Goal: Task Accomplishment & Management: Manage account settings

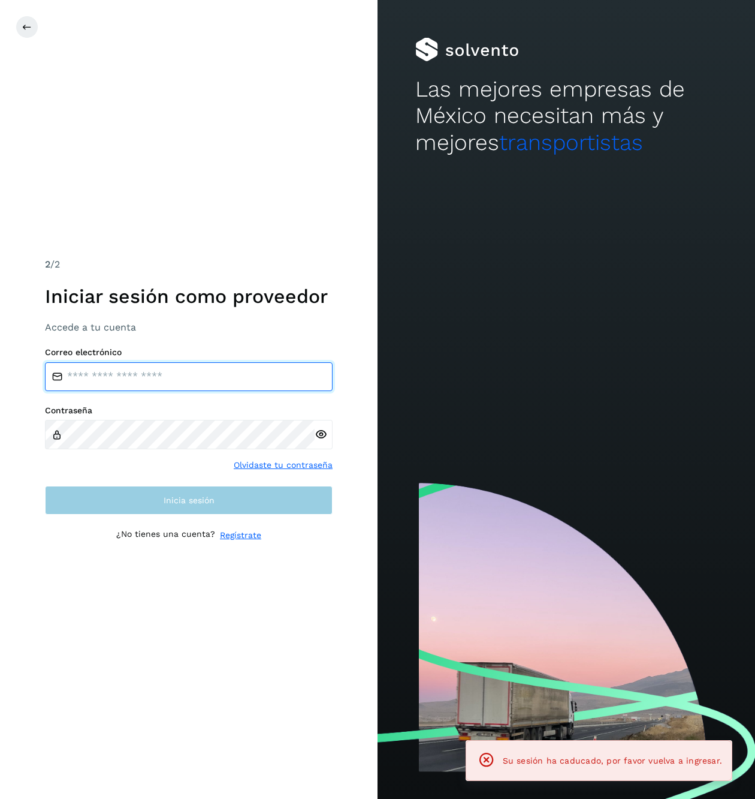
type input "**********"
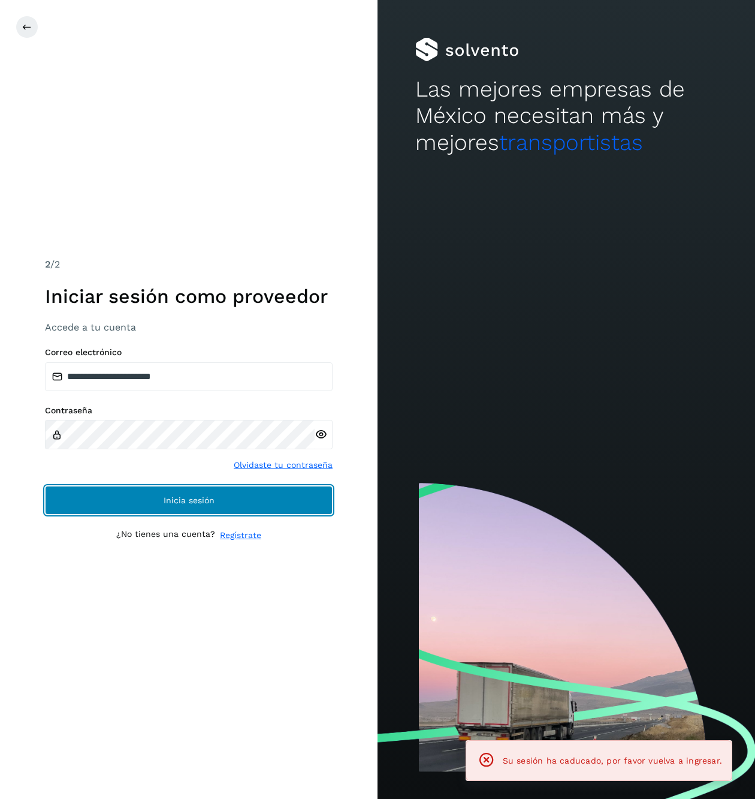
click at [140, 493] on button "Inicia sesión" at bounding box center [189, 500] width 288 height 29
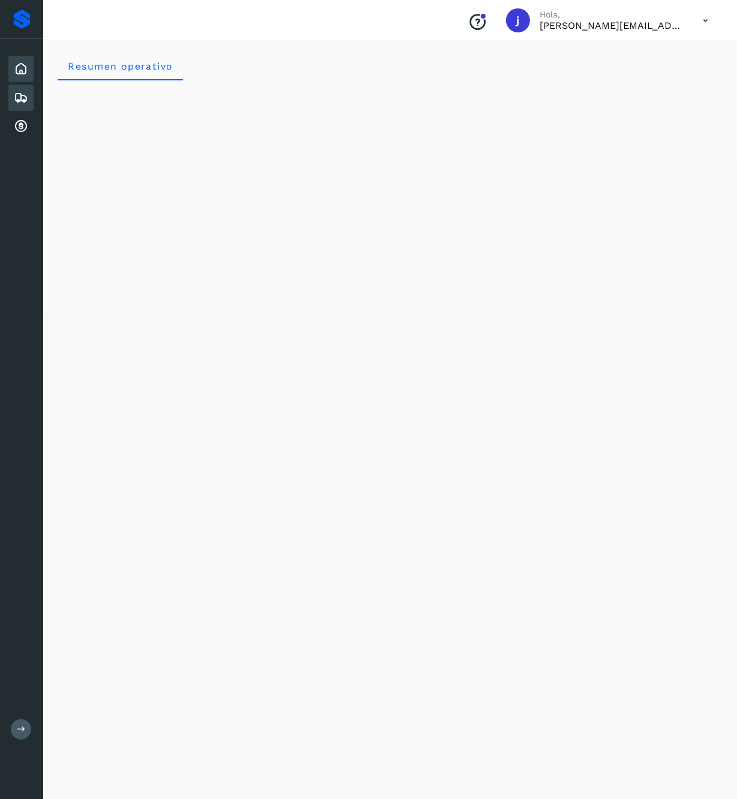
click at [18, 103] on icon at bounding box center [21, 98] width 14 height 14
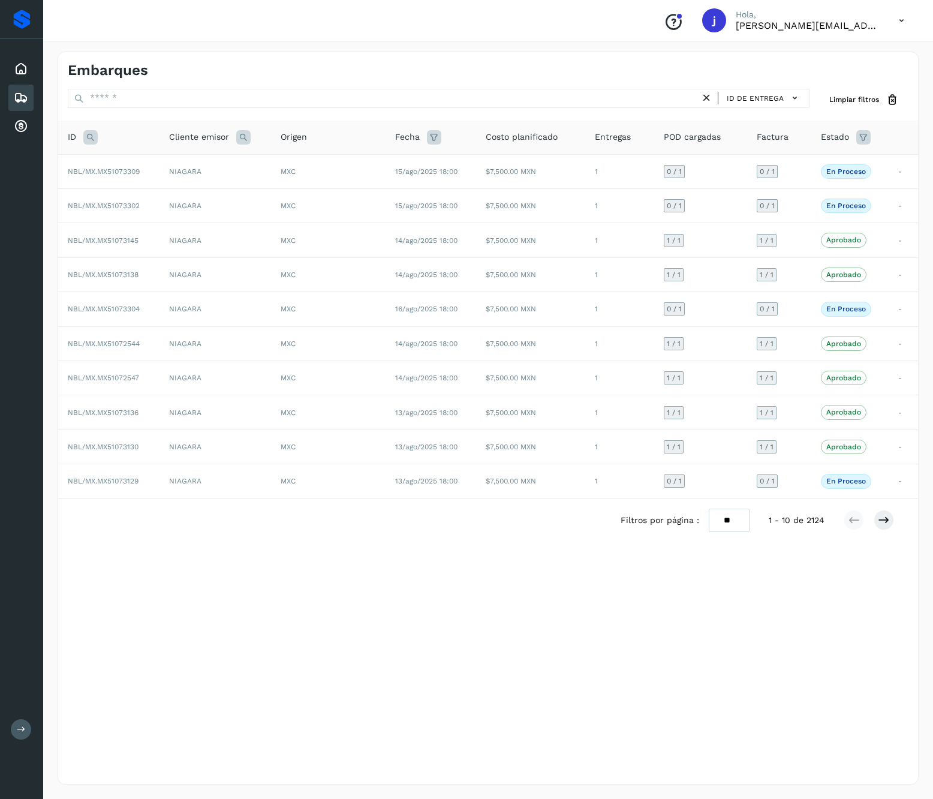
click at [97, 133] on icon at bounding box center [90, 137] width 14 height 14
drag, startPoint x: 131, startPoint y: 160, endPoint x: 130, endPoint y: 169, distance: 9.0
click at [131, 161] on input "text" at bounding box center [170, 167] width 147 height 19
paste input "**********"
type input "**********"
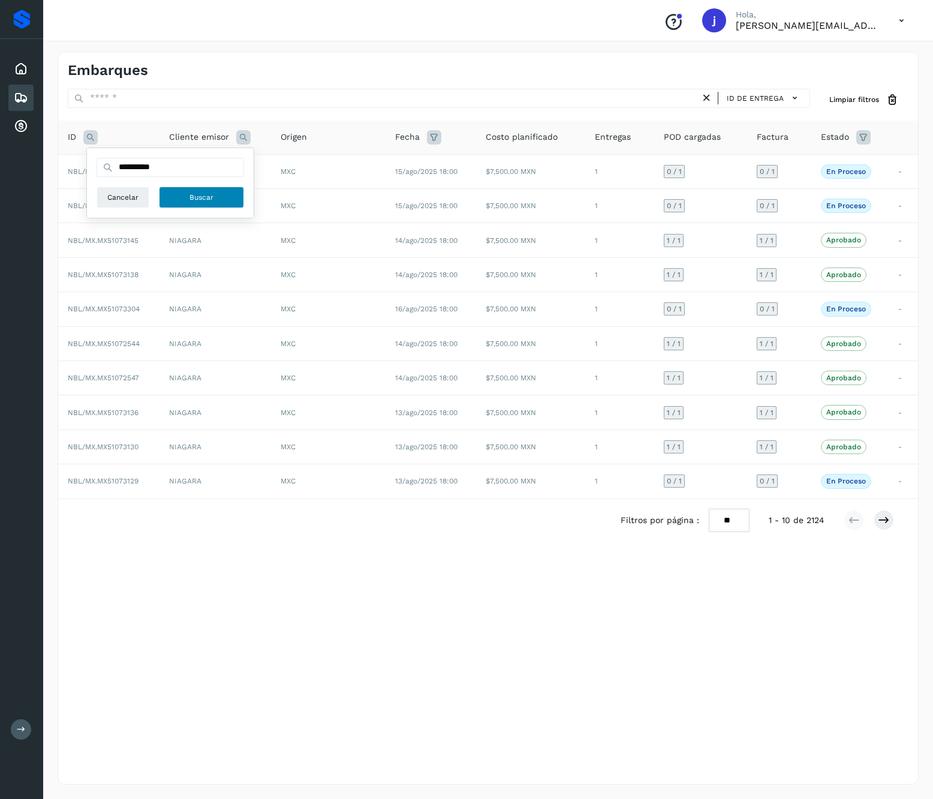
click at [182, 193] on button "Buscar" at bounding box center [201, 197] width 85 height 22
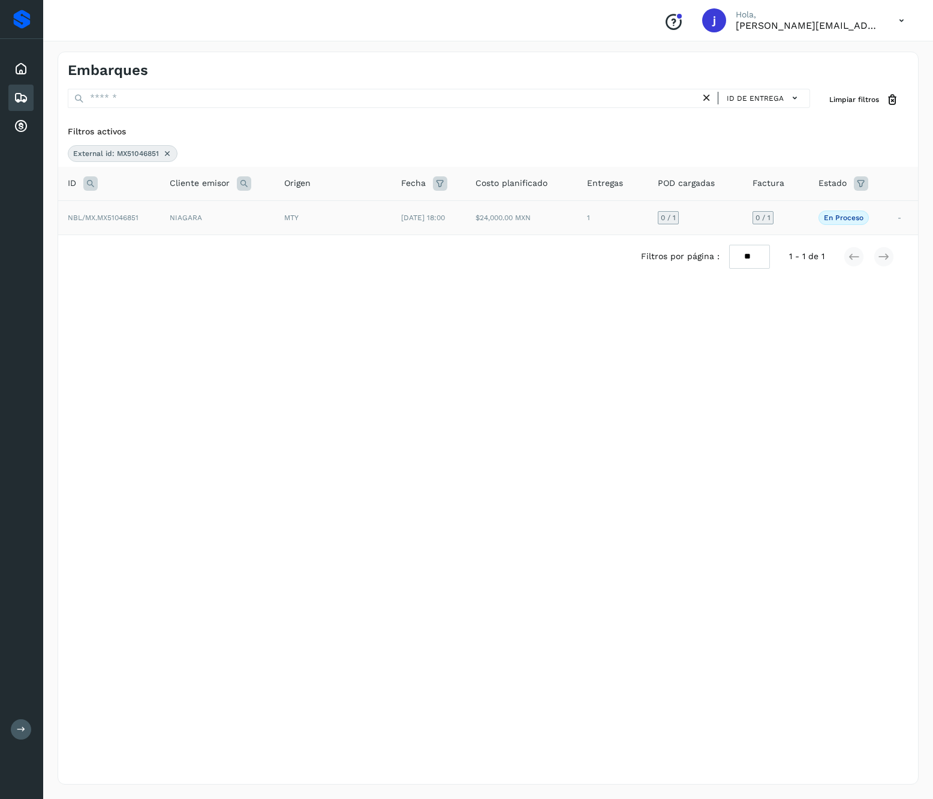
click at [357, 229] on td "MTY" at bounding box center [333, 217] width 117 height 34
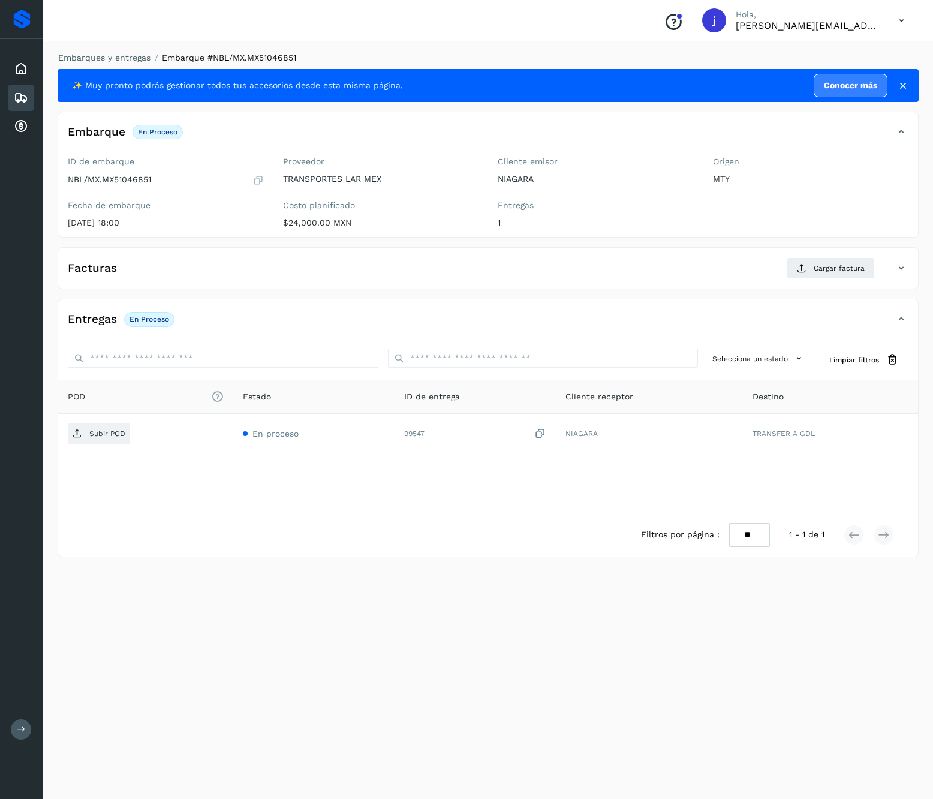
click at [826, 282] on div "Facturas Cargar factura" at bounding box center [488, 272] width 860 height 31
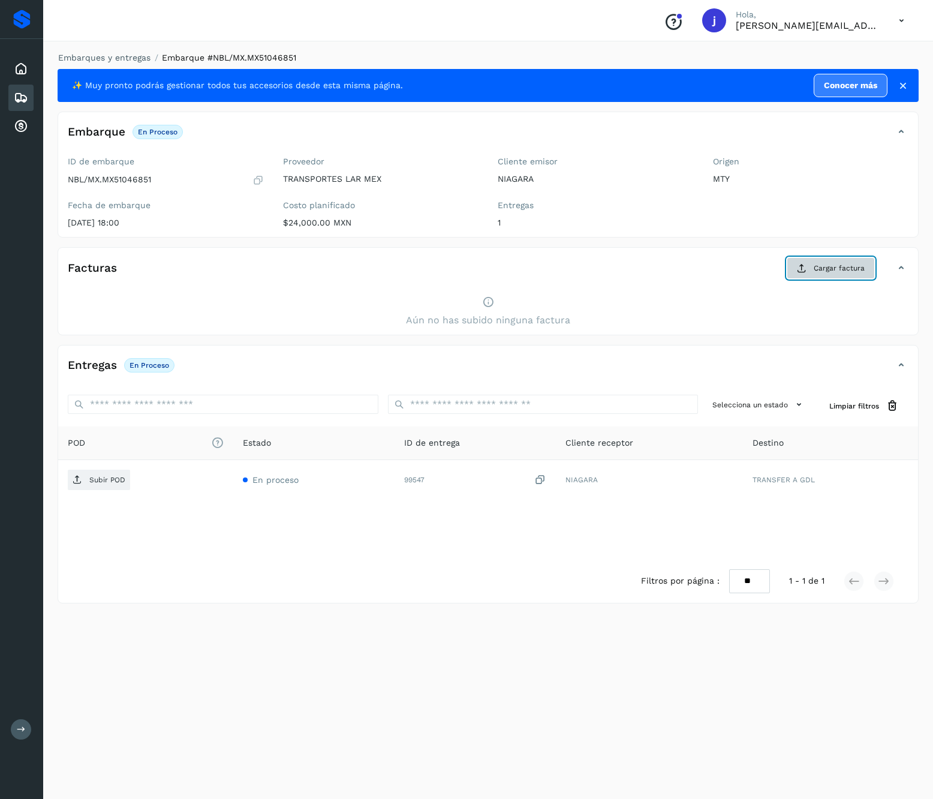
click at [823, 261] on button "Cargar factura" at bounding box center [831, 268] width 88 height 22
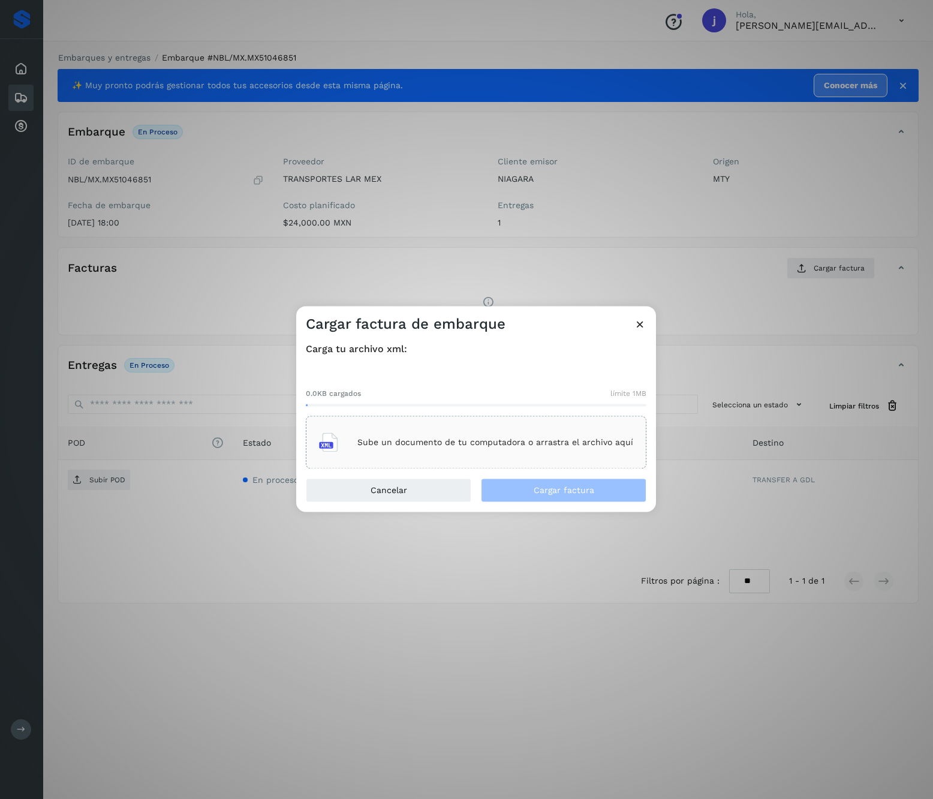
click at [444, 431] on div "Sube un documento de tu computadora o arrastra el archivo aquí" at bounding box center [476, 442] width 314 height 32
drag, startPoint x: 591, startPoint y: 493, endPoint x: 848, endPoint y: 427, distance: 265.7
click at [592, 493] on span "Cargar factura" at bounding box center [564, 490] width 61 height 8
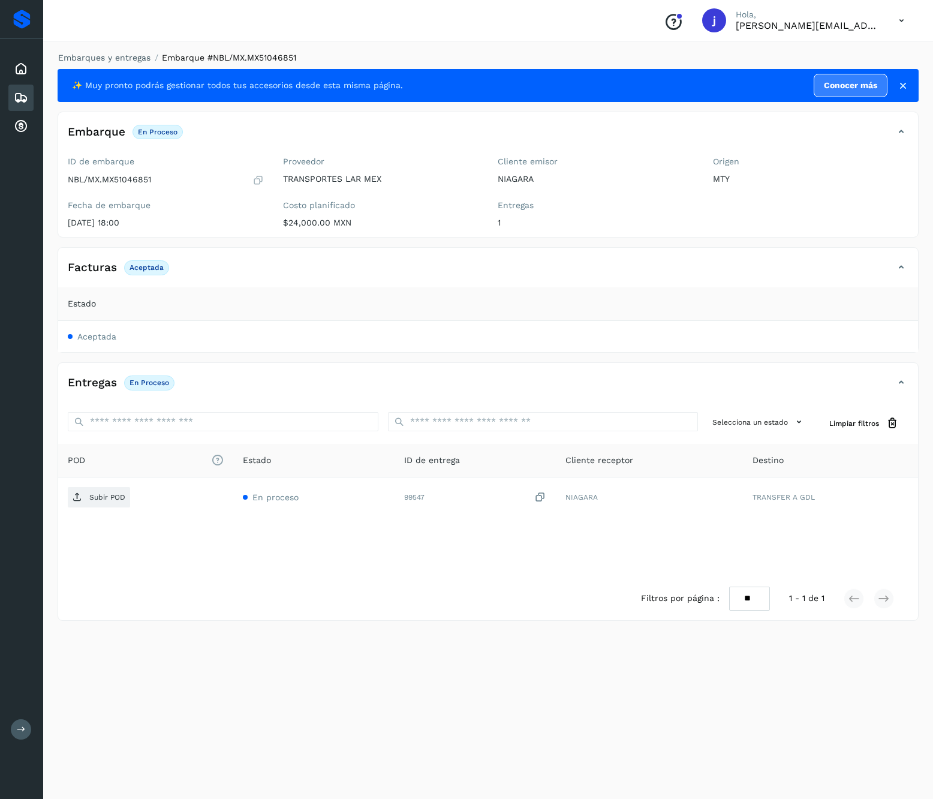
click at [897, 270] on icon at bounding box center [901, 267] width 14 height 14
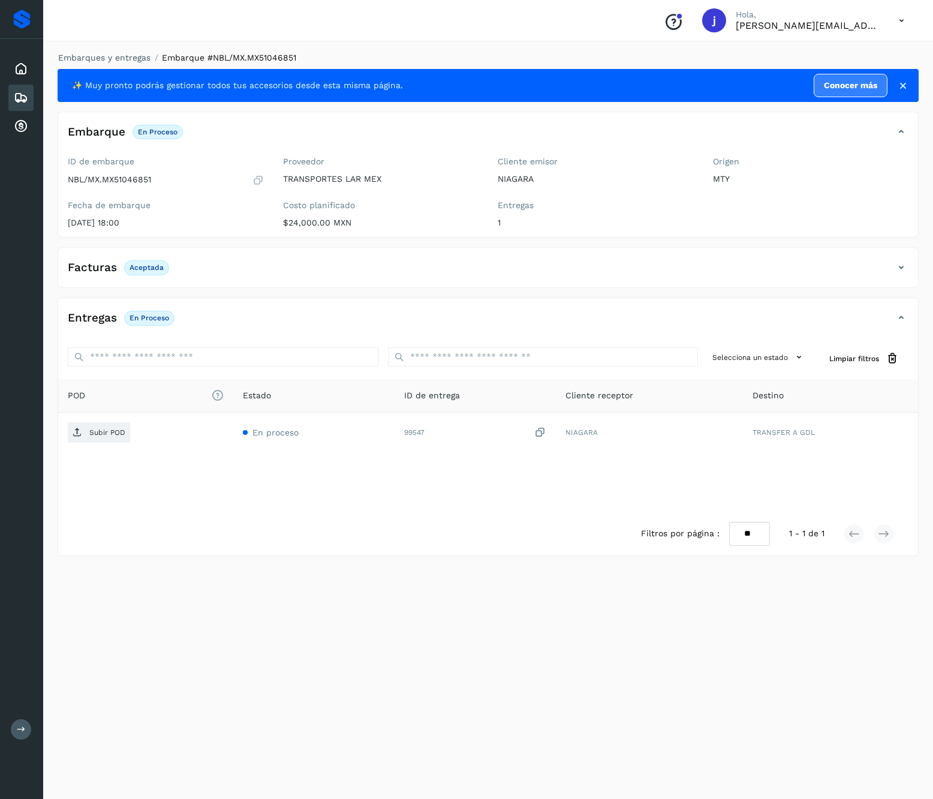
click at [897, 270] on icon at bounding box center [901, 267] width 14 height 14
click at [893, 266] on div "Facturas Aceptada" at bounding box center [476, 267] width 836 height 20
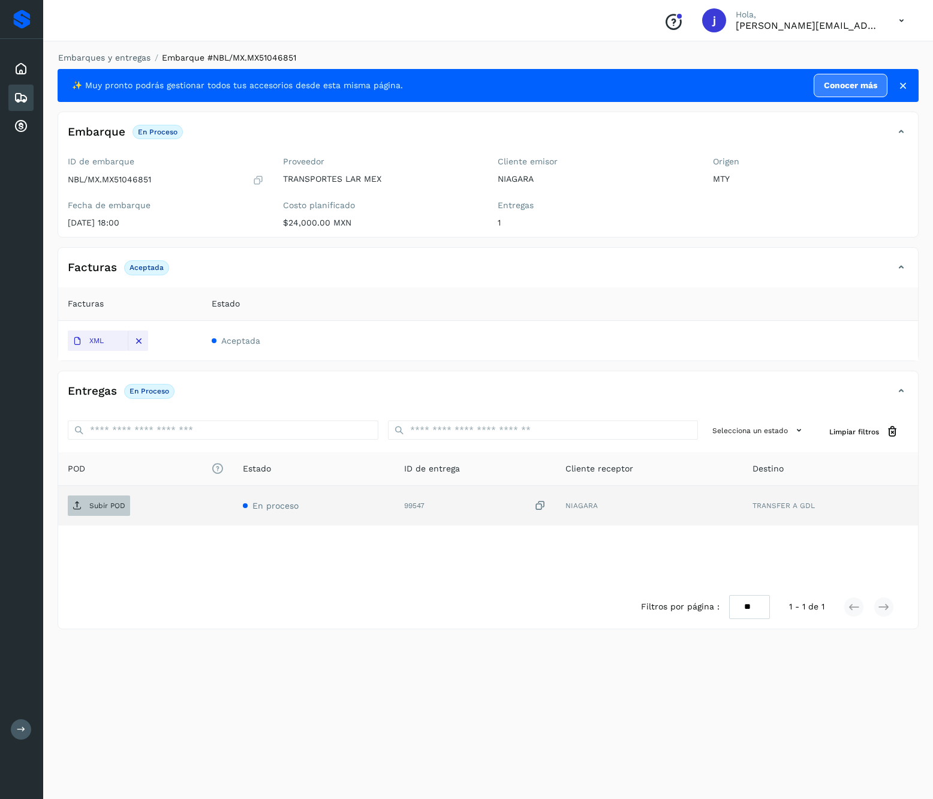
click at [76, 508] on icon at bounding box center [78, 506] width 10 height 10
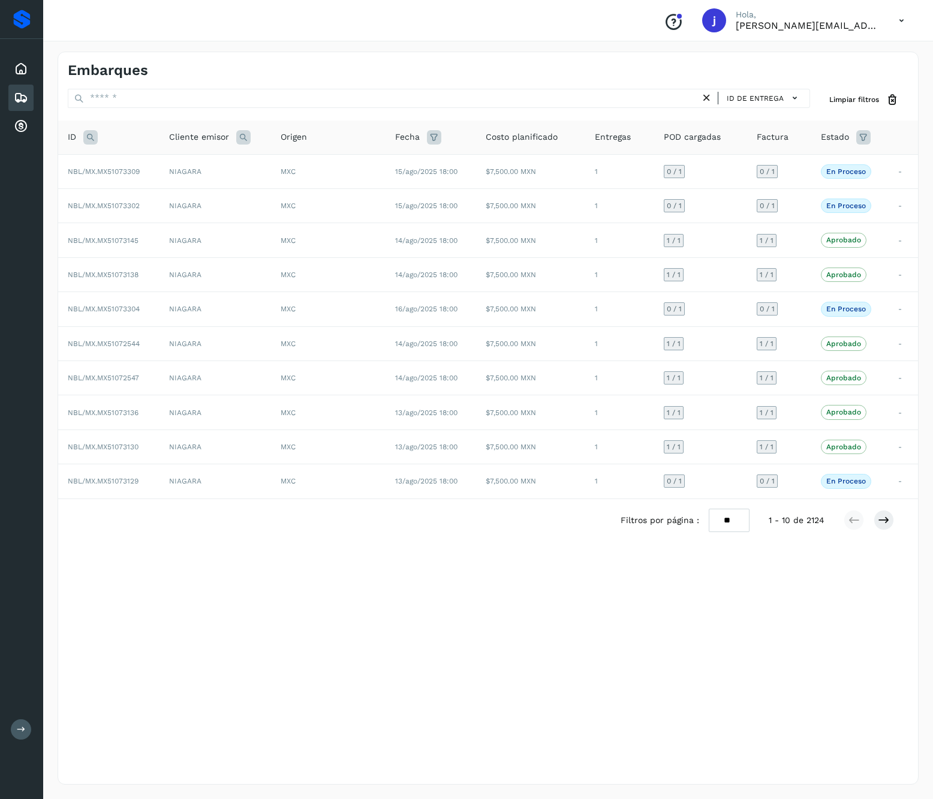
click at [92, 145] on th "ID" at bounding box center [108, 138] width 101 height 34
click at [89, 143] on icon at bounding box center [90, 137] width 14 height 14
click at [174, 165] on input "text" at bounding box center [170, 167] width 147 height 19
paste input "**********"
type input "**********"
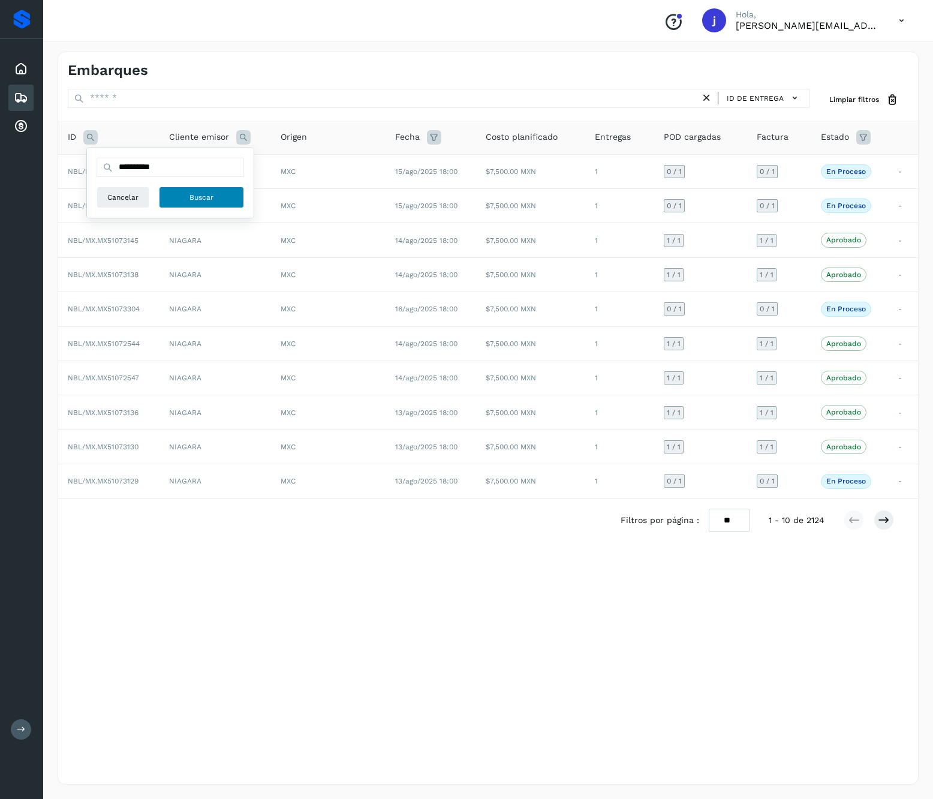
click at [212, 205] on button "Buscar" at bounding box center [201, 197] width 85 height 22
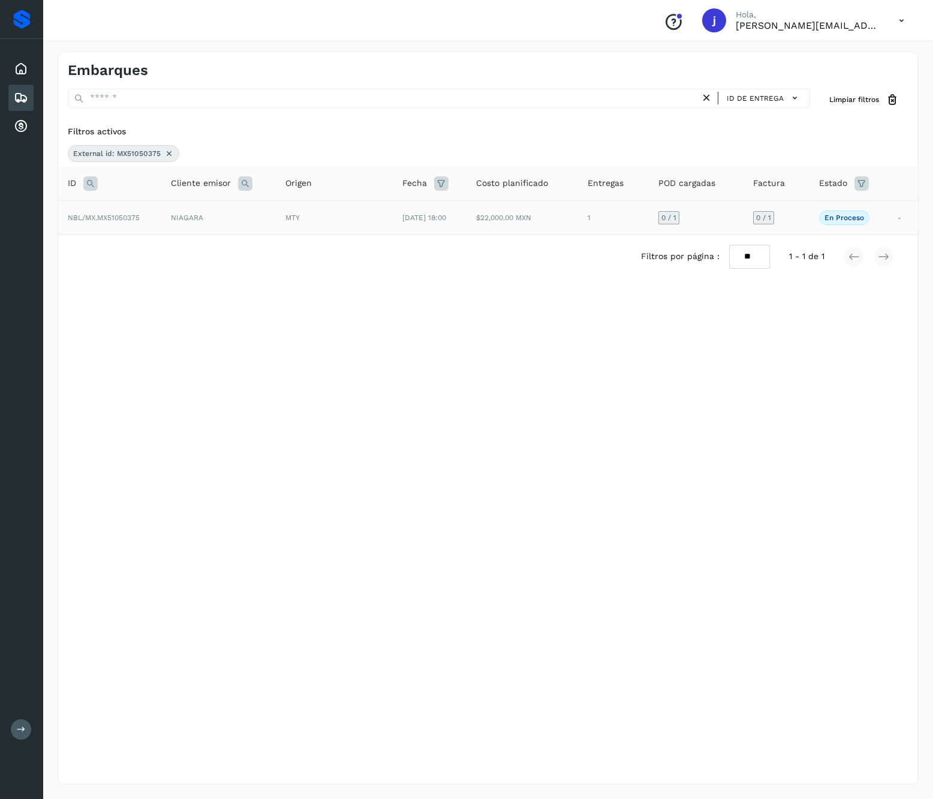
click at [180, 230] on td "NIAGARA" at bounding box center [218, 217] width 114 height 34
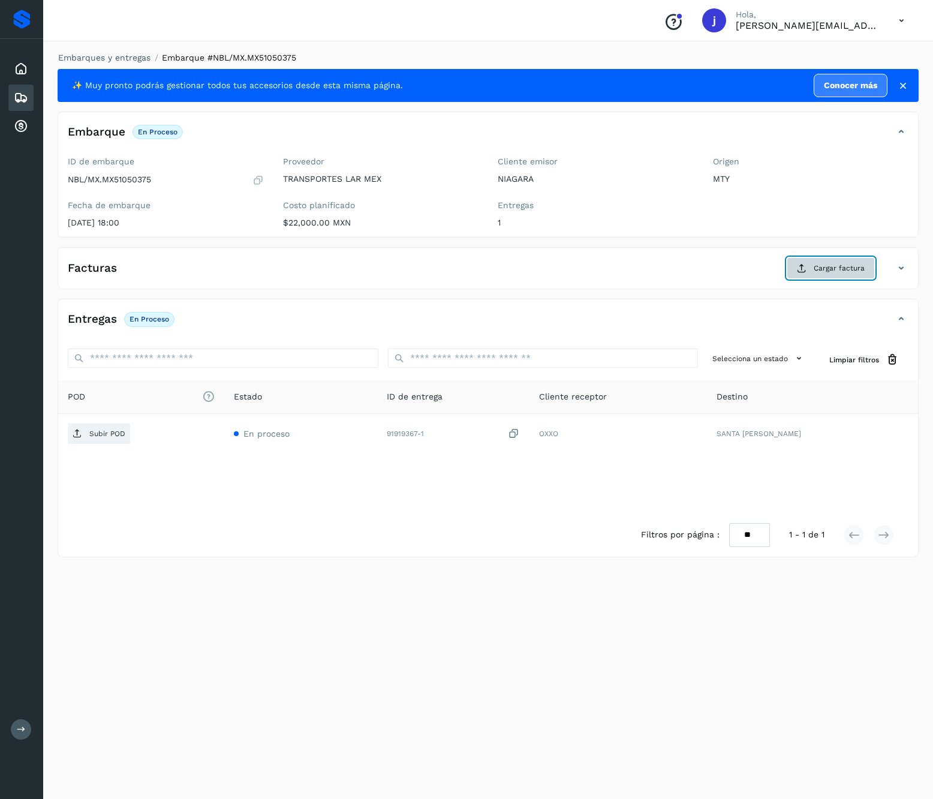
click at [823, 279] on button "Cargar factura" at bounding box center [831, 268] width 88 height 22
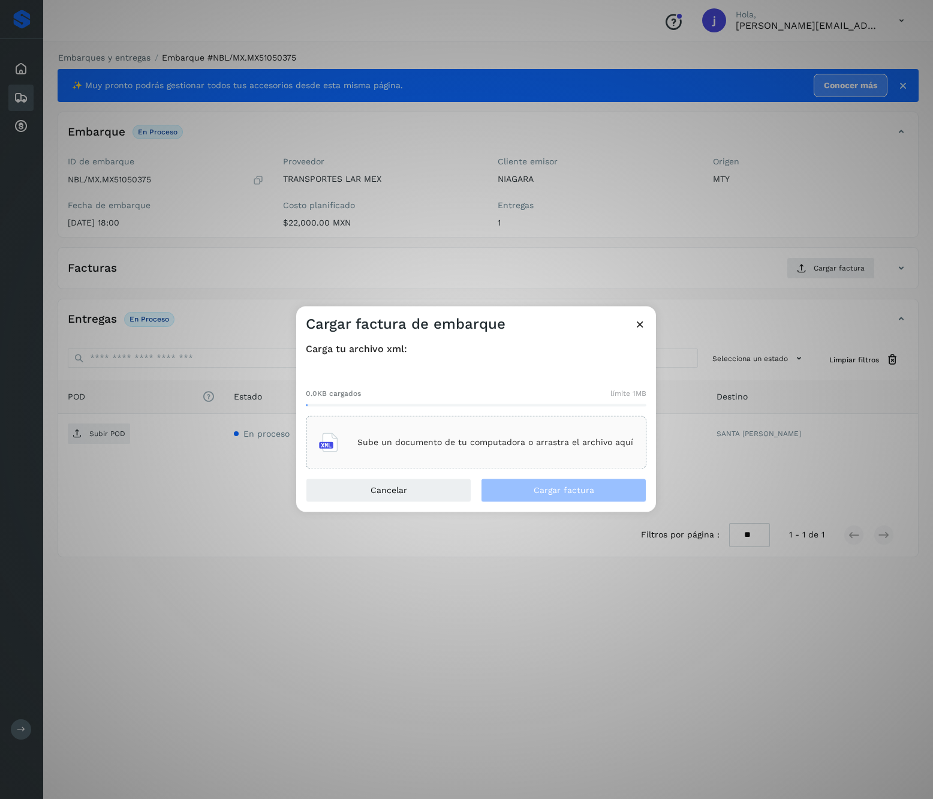
click at [556, 430] on div "Sube un documento de tu computadora o arrastra el archivo aquí" at bounding box center [476, 442] width 314 height 32
click at [578, 498] on button "Cargar factura" at bounding box center [563, 490] width 165 height 24
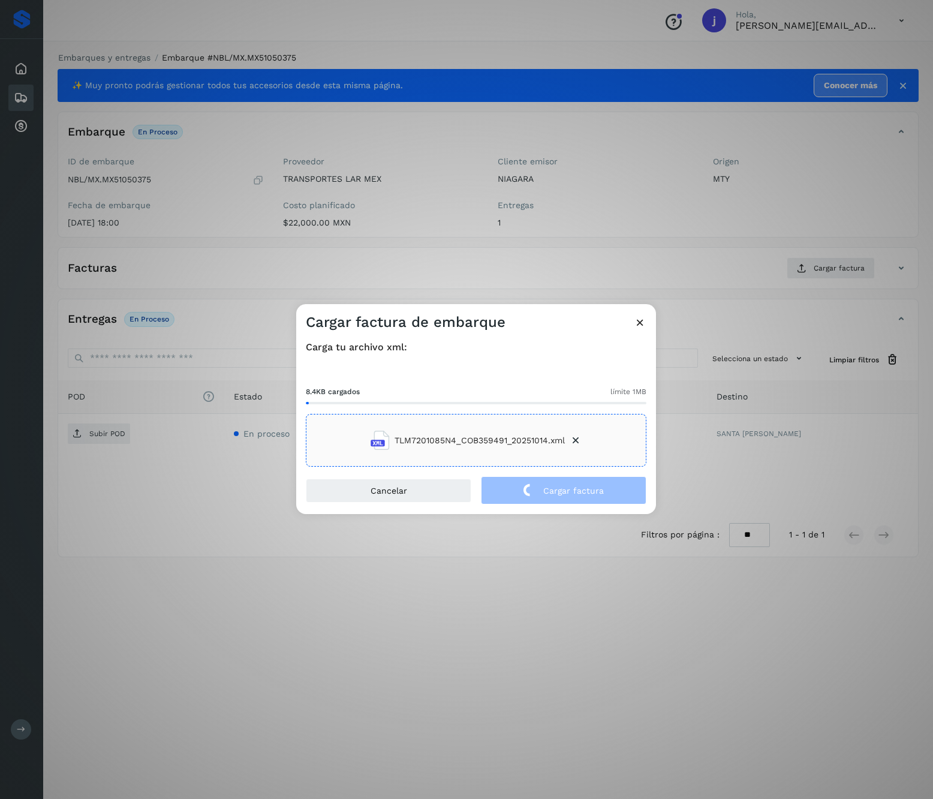
click at [689, 312] on div "Cargar factura de embarque Carga tu archivo xml: 8.4KB cargados límite 1MB TLM7…" at bounding box center [466, 399] width 933 height 799
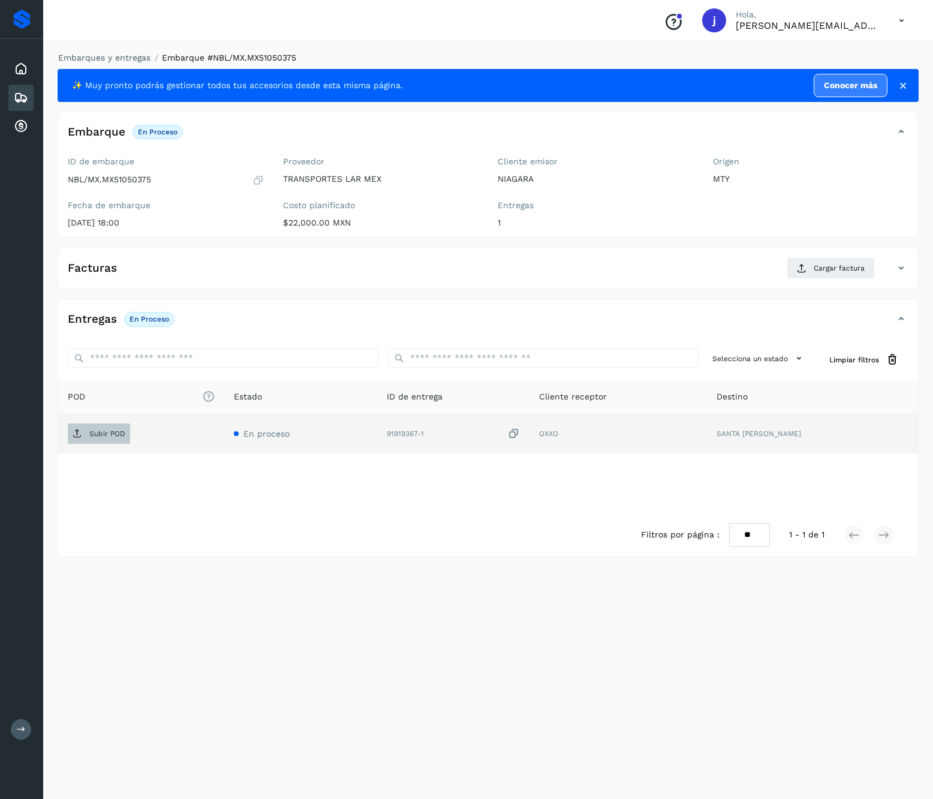
click at [106, 441] on span "Subir POD" at bounding box center [99, 433] width 62 height 19
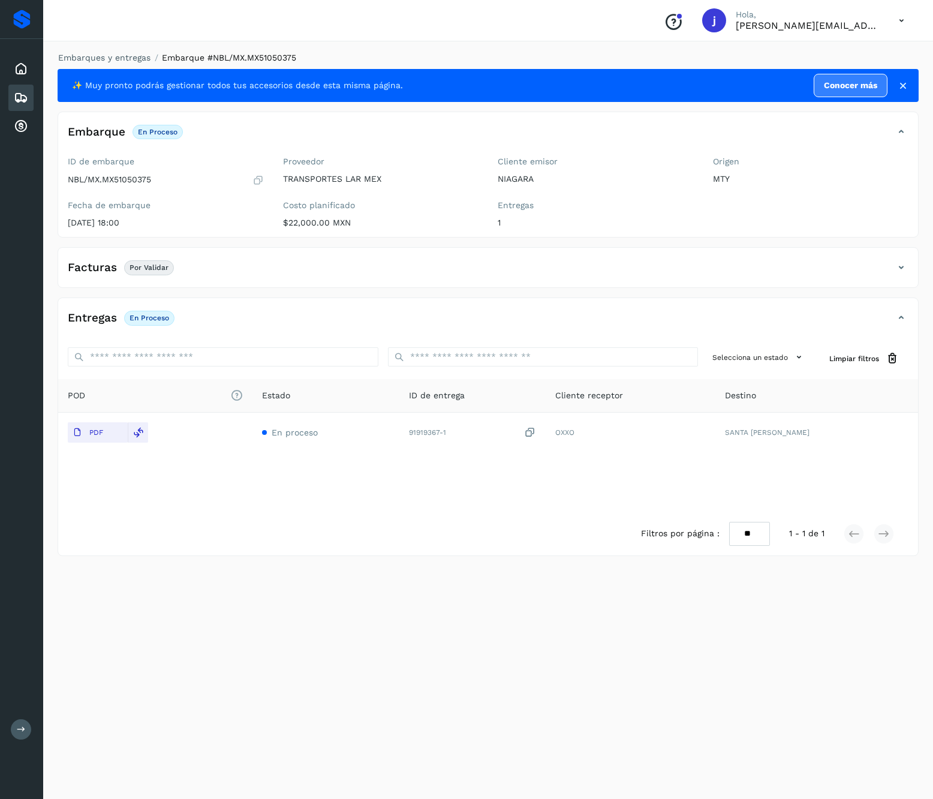
click at [912, 270] on div "Facturas Por validar" at bounding box center [488, 272] width 860 height 30
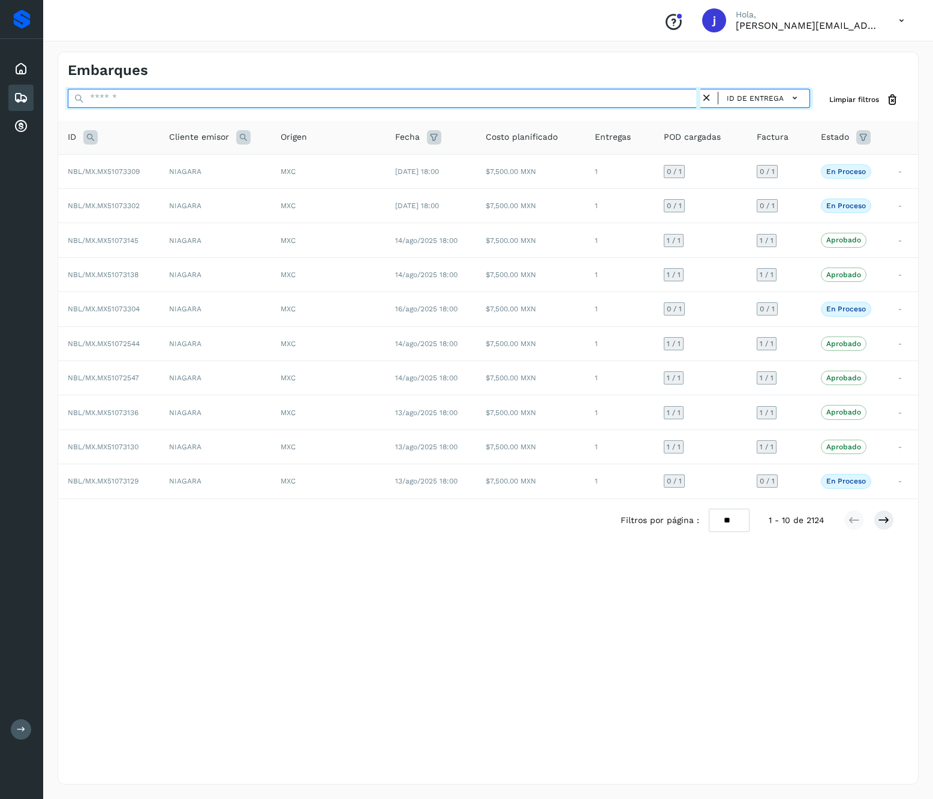
click at [203, 100] on input "text" at bounding box center [384, 98] width 633 height 19
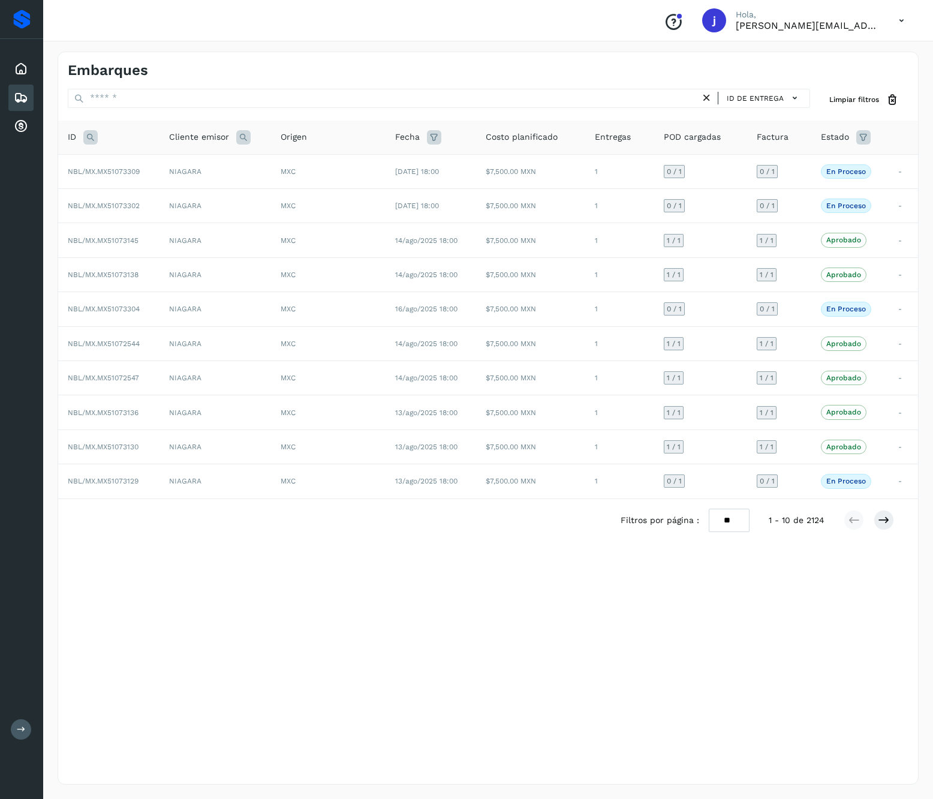
click at [86, 134] on icon at bounding box center [90, 137] width 14 height 14
click at [166, 165] on input "text" at bounding box center [170, 167] width 147 height 19
paste input "**********"
type input "**********"
click at [215, 196] on button "Buscar" at bounding box center [201, 197] width 85 height 22
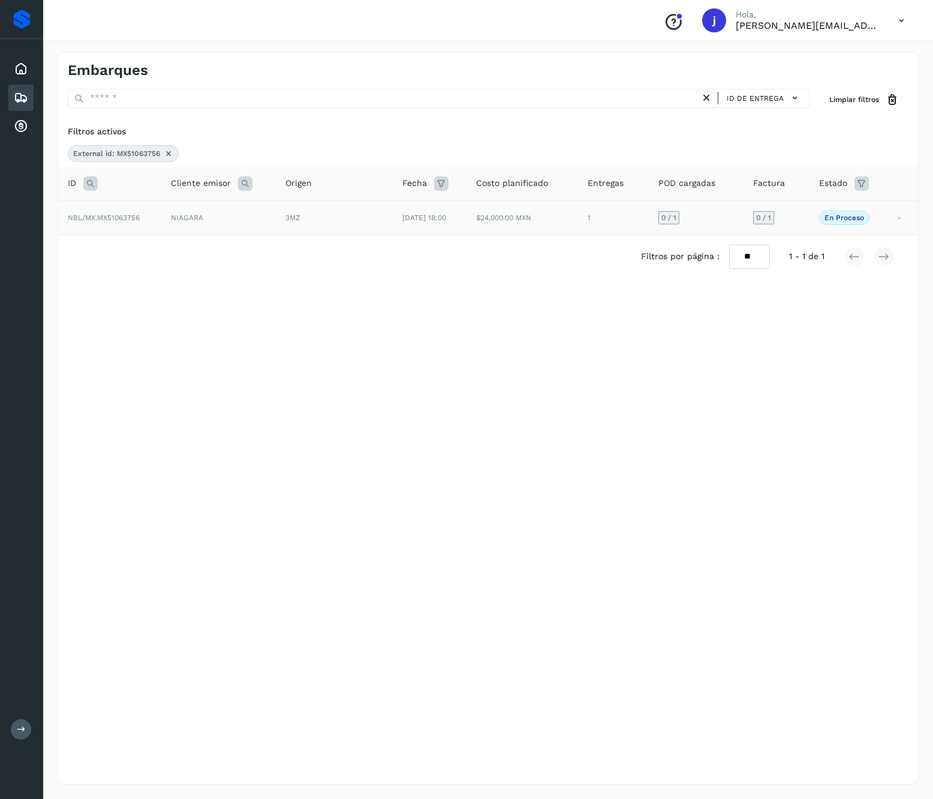
click at [224, 229] on td "NIAGARA" at bounding box center [218, 217] width 114 height 34
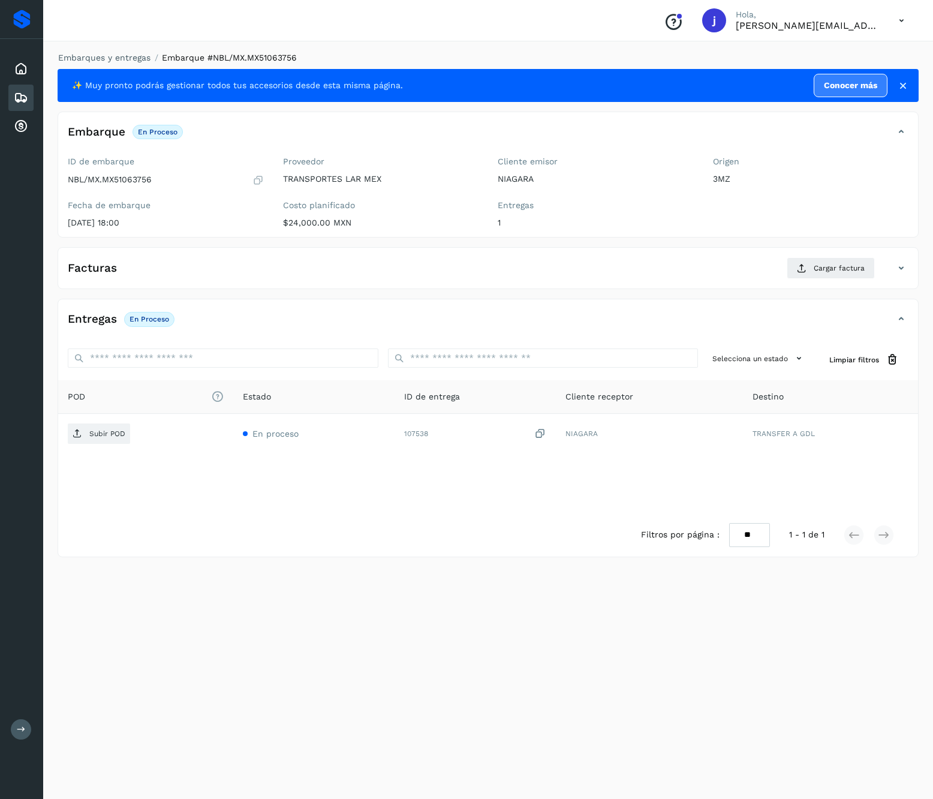
click at [818, 246] on div "✨ Muy pronto podrás gestionar todos tus accesorios desde esta misma página. Con…" at bounding box center [488, 313] width 861 height 488
click at [825, 268] on span "Cargar factura" at bounding box center [839, 268] width 51 height 11
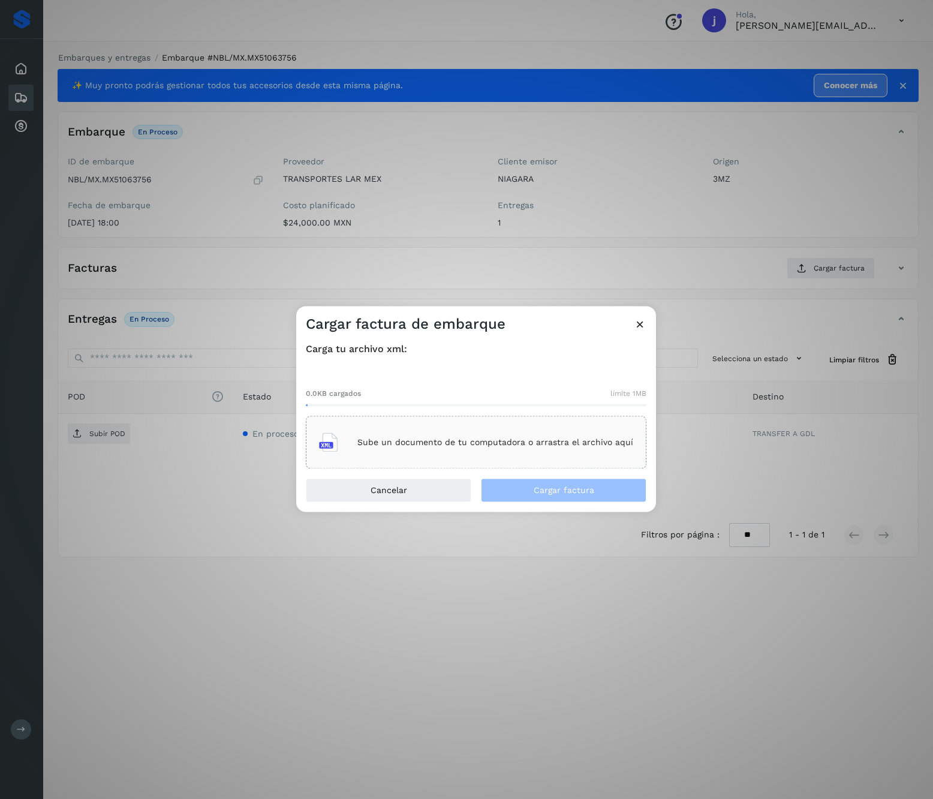
click at [553, 427] on div "Sube un documento de tu computadora o arrastra el archivo aquí" at bounding box center [476, 442] width 314 height 32
click at [610, 494] on button "Cargar factura" at bounding box center [563, 490] width 165 height 24
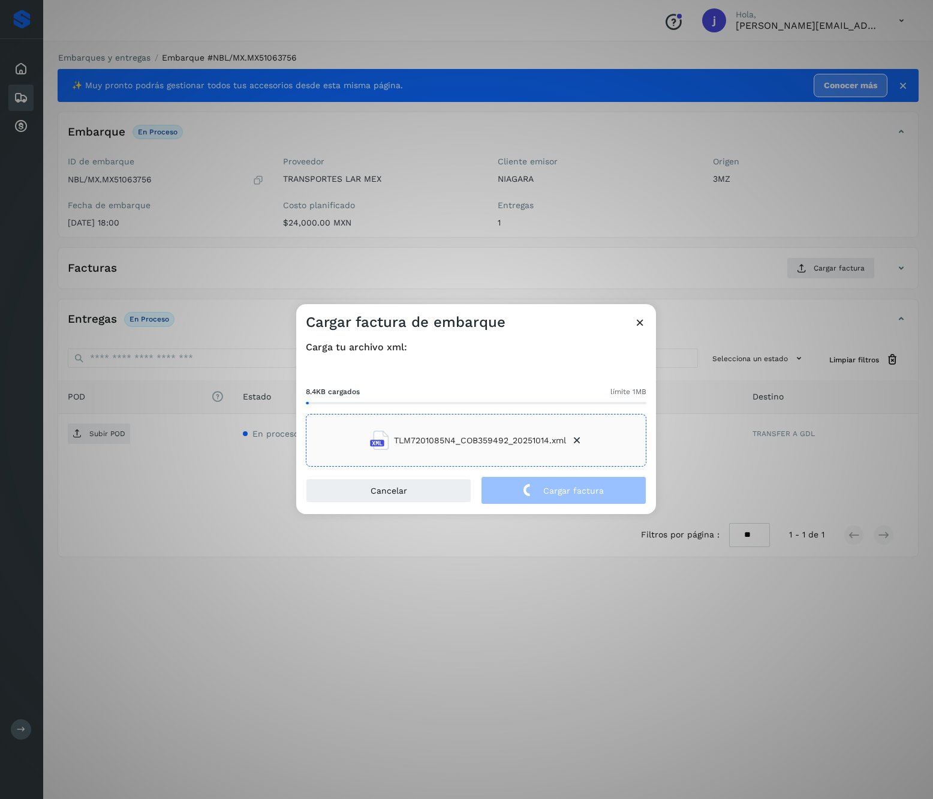
click at [65, 425] on div "Cargar factura de embarque Carga tu archivo xml: 8.4KB cargados límite 1MB TLM7…" at bounding box center [466, 399] width 933 height 799
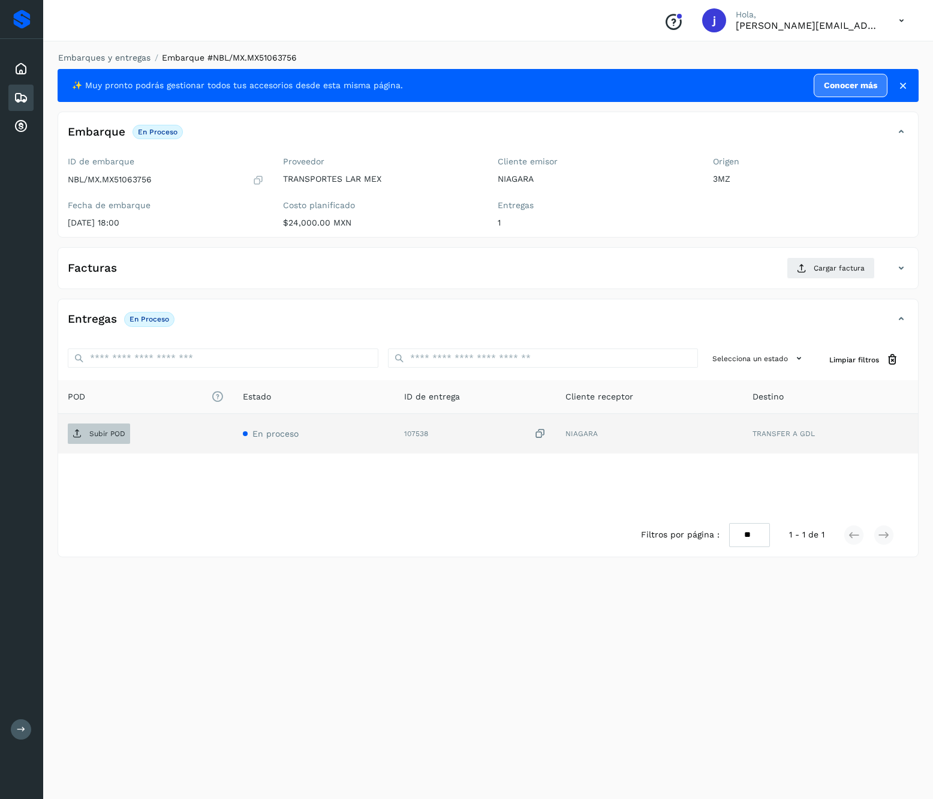
click at [128, 433] on span "Subir POD" at bounding box center [99, 433] width 62 height 19
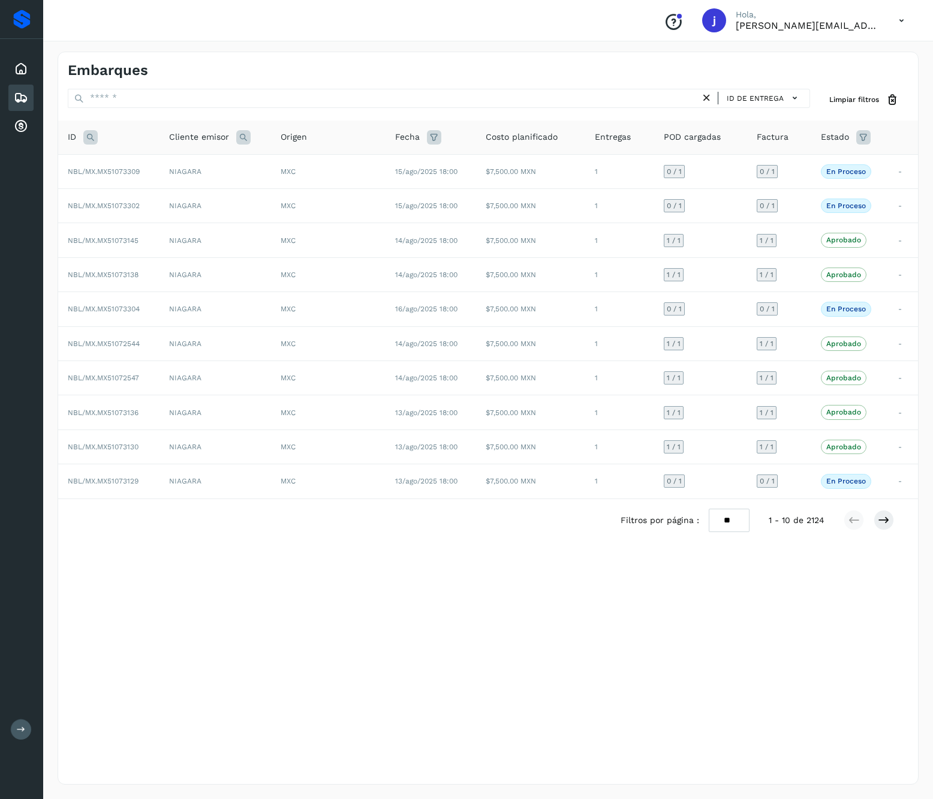
click at [84, 136] on icon at bounding box center [90, 137] width 14 height 14
click at [200, 173] on input "text" at bounding box center [170, 167] width 147 height 19
paste input "**********"
type input "**********"
click at [179, 189] on button "Buscar" at bounding box center [201, 197] width 85 height 22
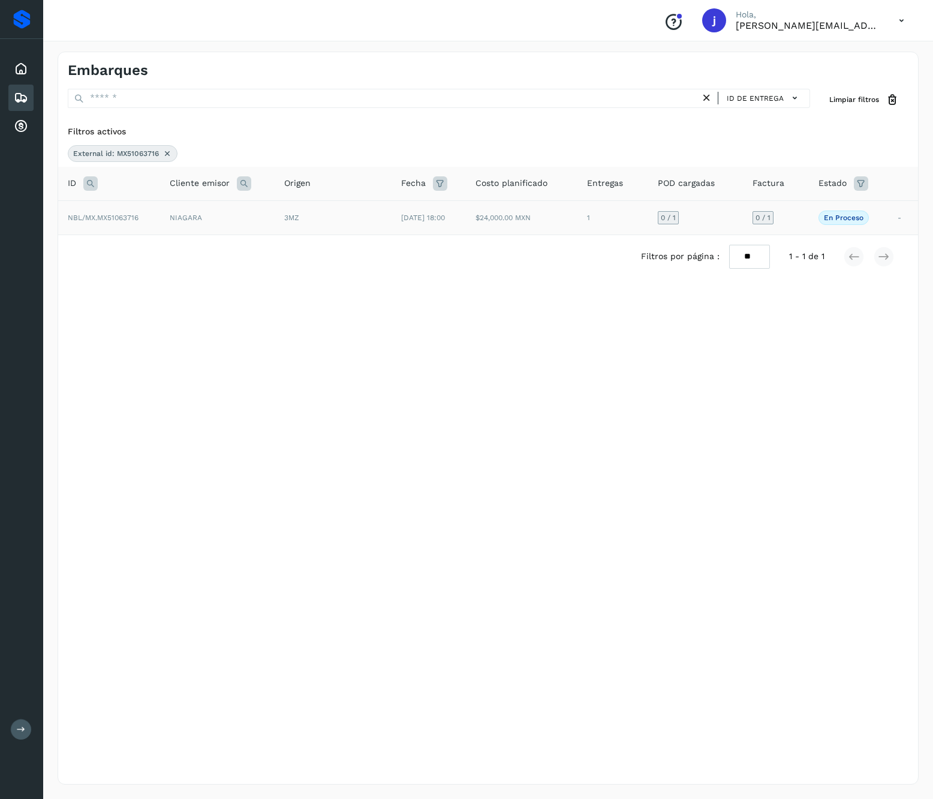
click at [241, 220] on td "NIAGARA" at bounding box center [217, 217] width 115 height 34
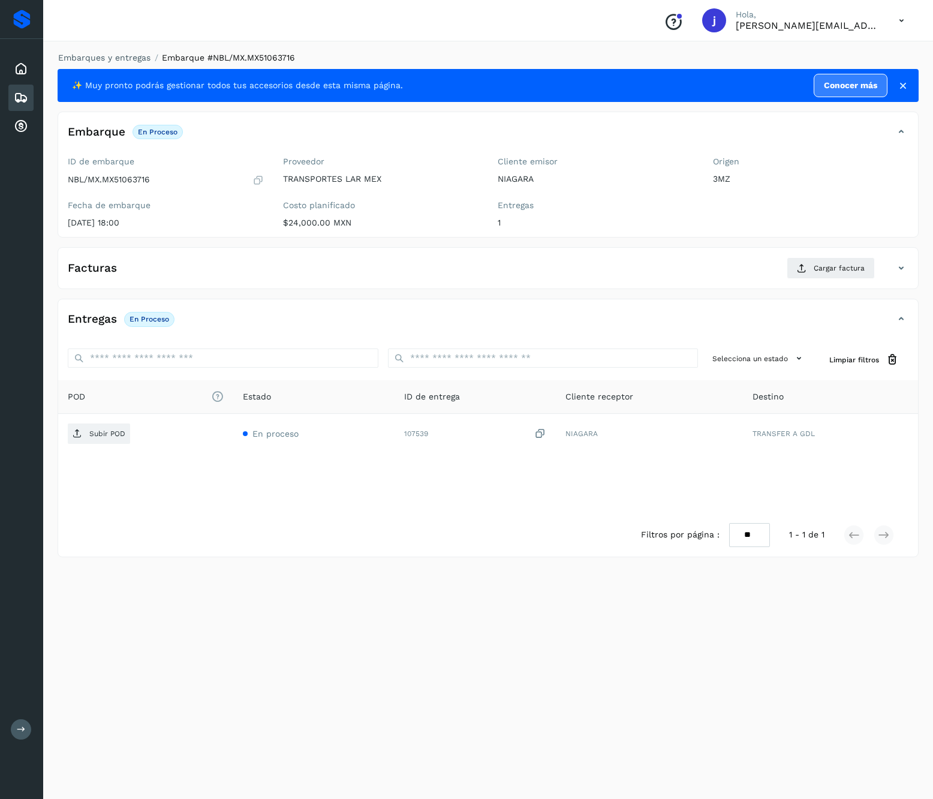
click at [847, 288] on div "Facturas Cargar factura" at bounding box center [488, 272] width 860 height 31
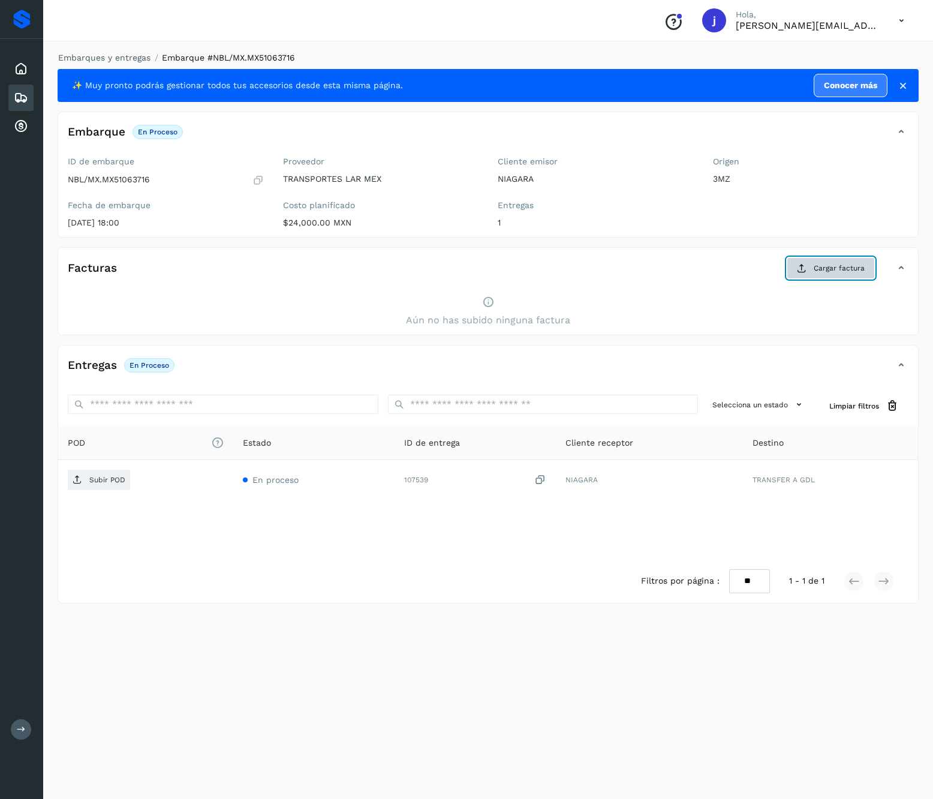
click at [826, 268] on span "Cargar factura" at bounding box center [839, 268] width 51 height 11
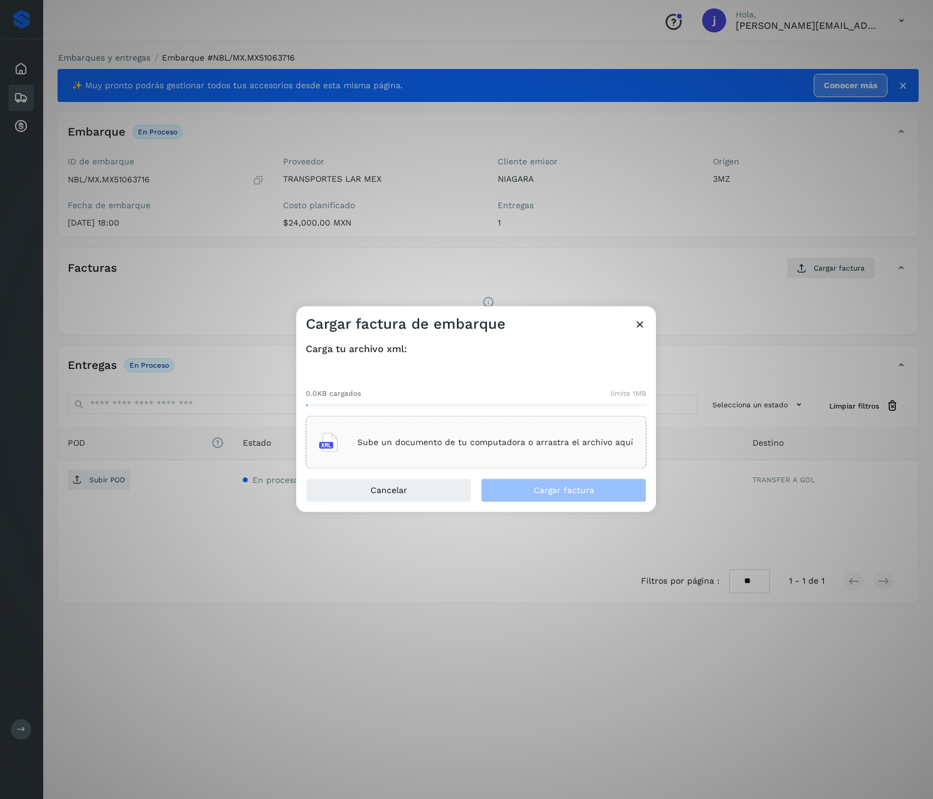
click at [499, 445] on p "Sube un documento de tu computadora o arrastra el archivo aquí" at bounding box center [495, 442] width 276 height 10
click at [554, 486] on span "Cargar factura" at bounding box center [564, 490] width 61 height 8
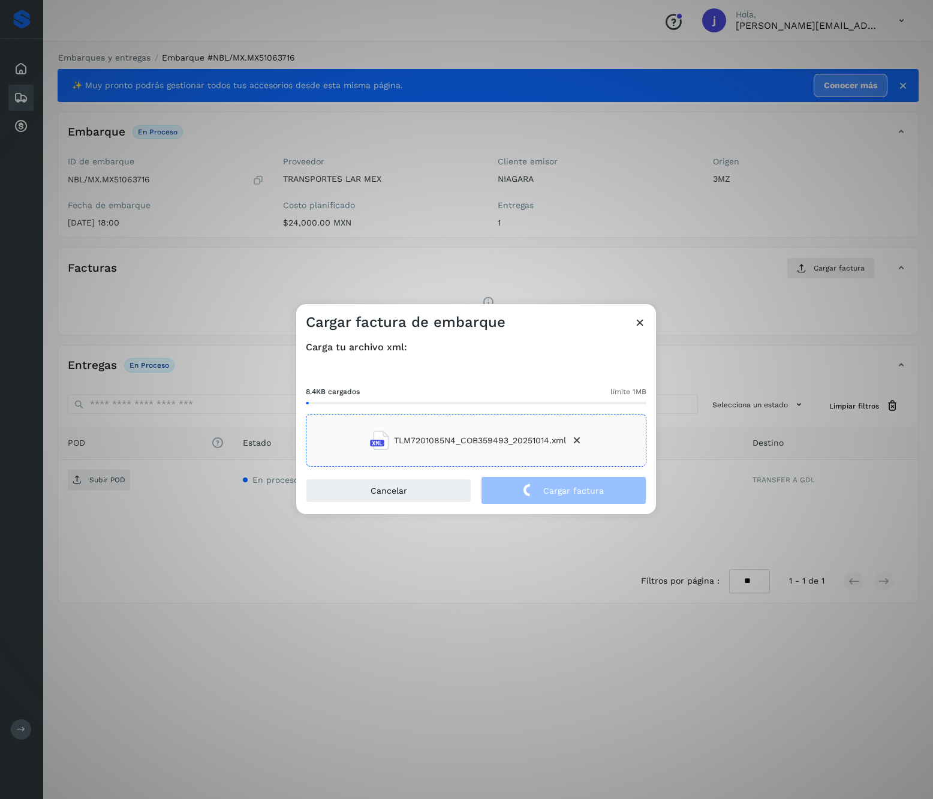
click at [161, 529] on div "Cargar factura de embarque Carga tu archivo xml: 8.4KB cargados límite 1MB TLM7…" at bounding box center [466, 399] width 933 height 799
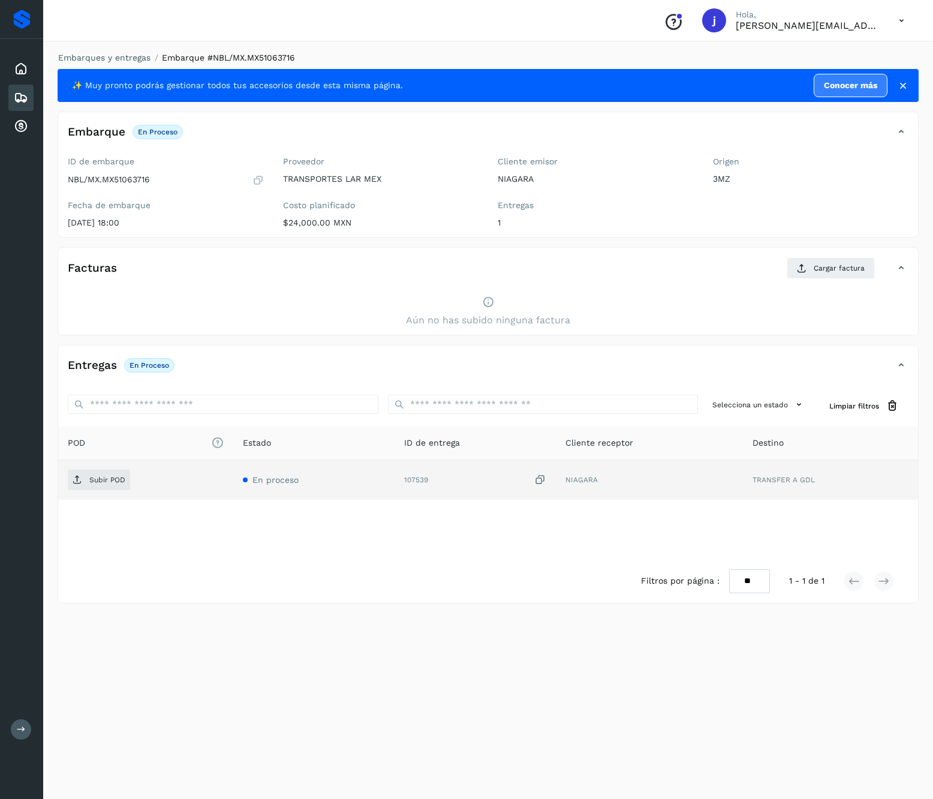
click at [134, 475] on div "Subir POD" at bounding box center [146, 479] width 156 height 20
click at [122, 477] on p "Subir POD" at bounding box center [107, 479] width 36 height 8
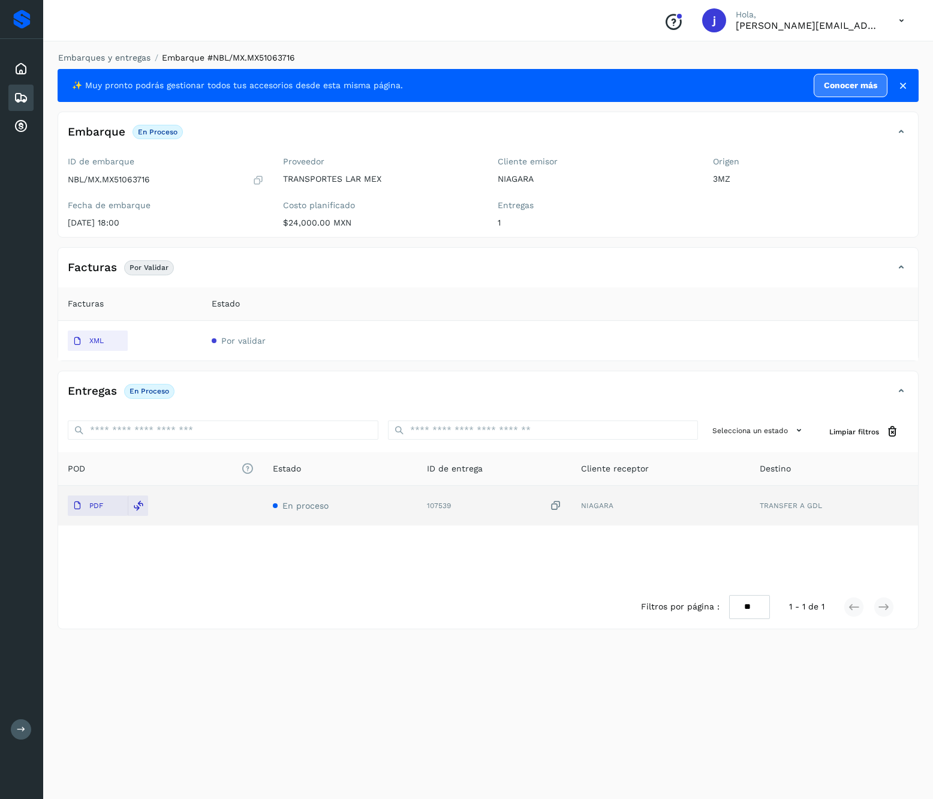
click at [900, 268] on icon at bounding box center [901, 267] width 14 height 14
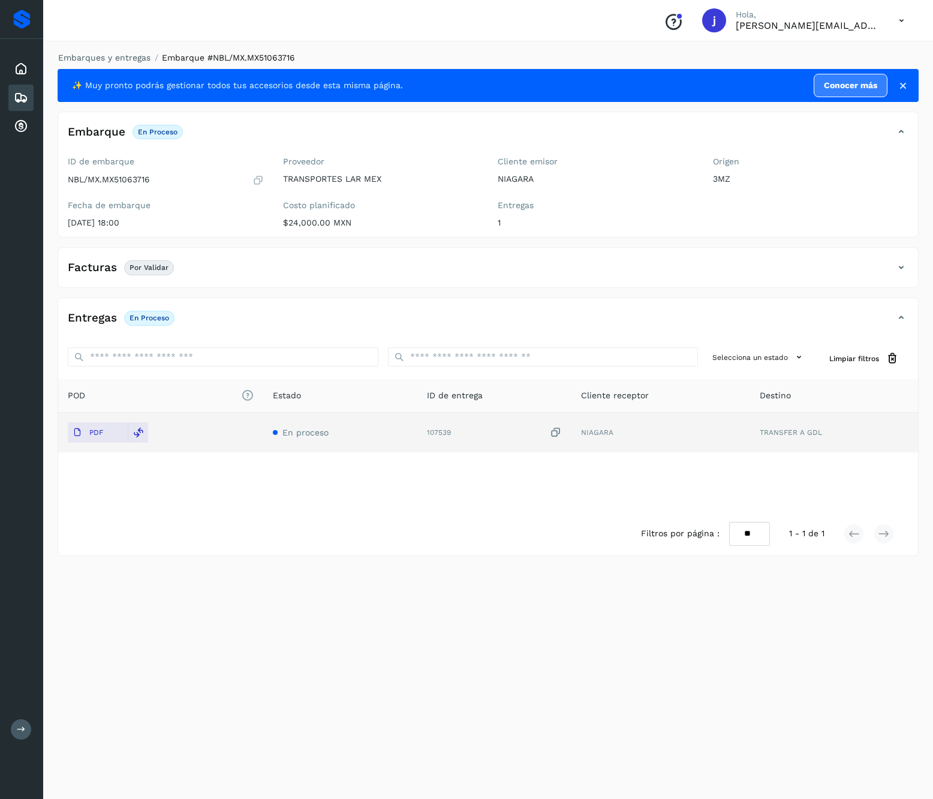
click at [902, 268] on icon at bounding box center [901, 267] width 14 height 14
